Goal: Task Accomplishment & Management: Manage account settings

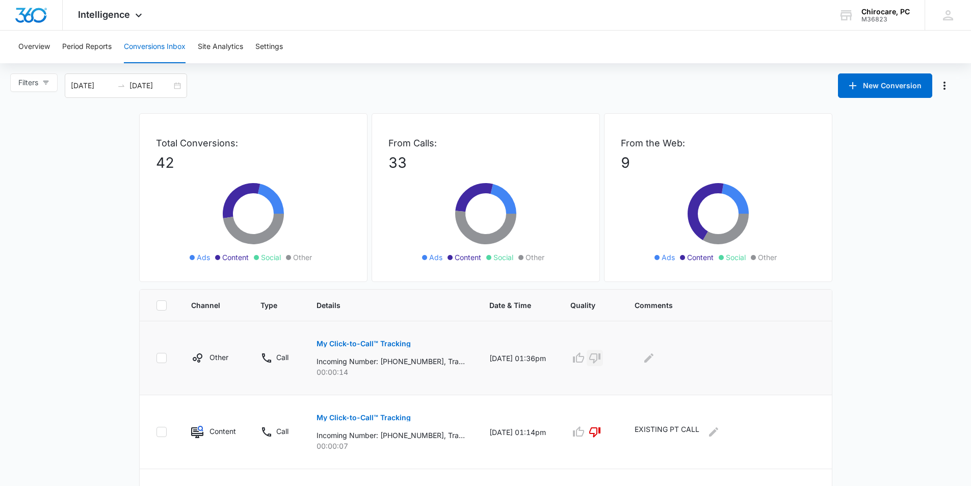
click at [600, 359] on icon "button" at bounding box center [594, 358] width 11 height 10
click at [657, 364] on button "Edit Comments" at bounding box center [649, 358] width 16 height 16
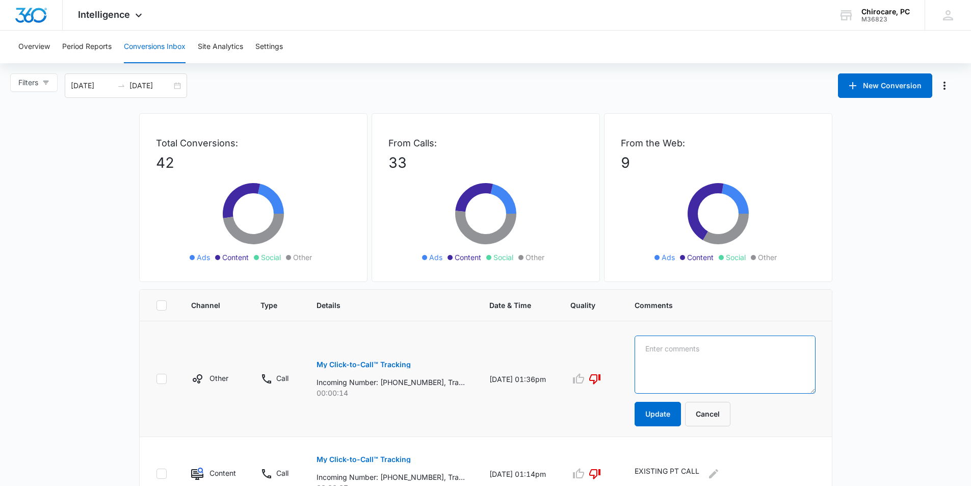
click at [678, 349] on textarea at bounding box center [725, 364] width 181 height 58
type textarea "spam"
click at [681, 410] on button "Update" at bounding box center [658, 414] width 46 height 24
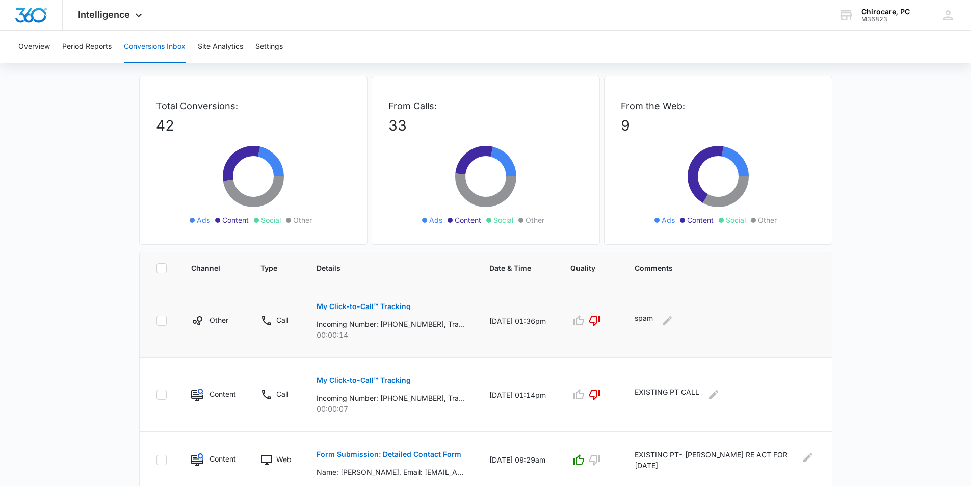
scroll to position [102, 0]
